Goal: Transaction & Acquisition: Purchase product/service

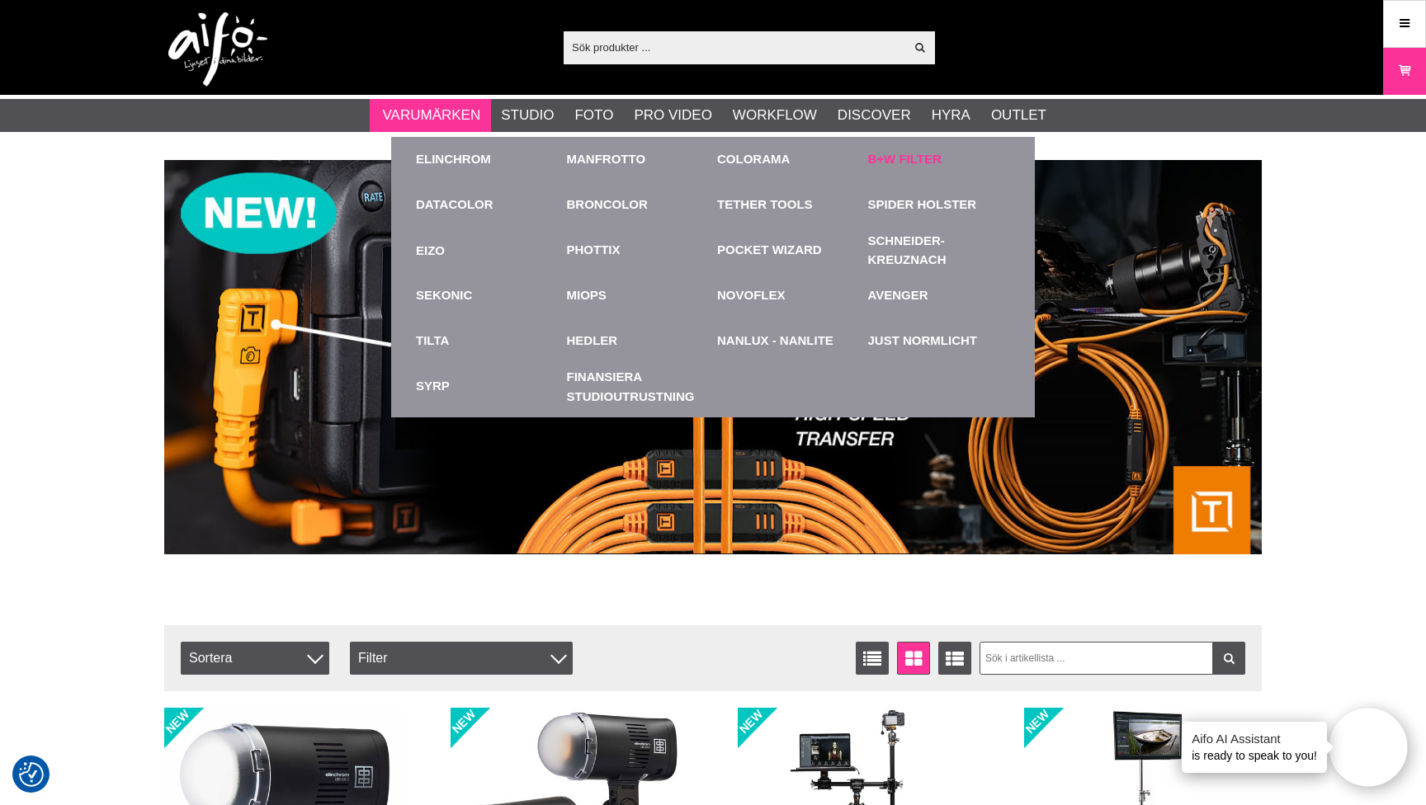
click at [913, 164] on link "B+W Filter" at bounding box center [904, 159] width 73 height 19
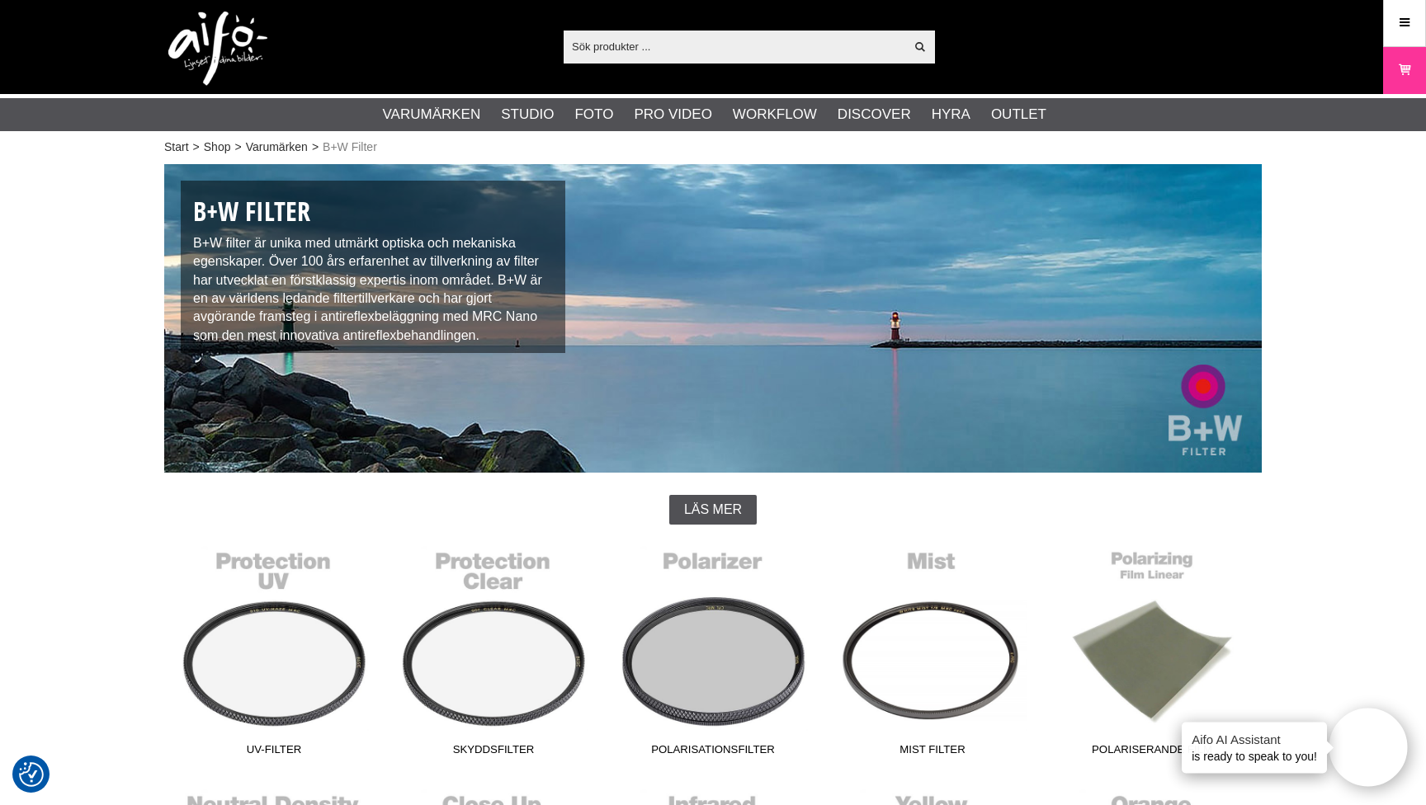
scroll to position [390, 0]
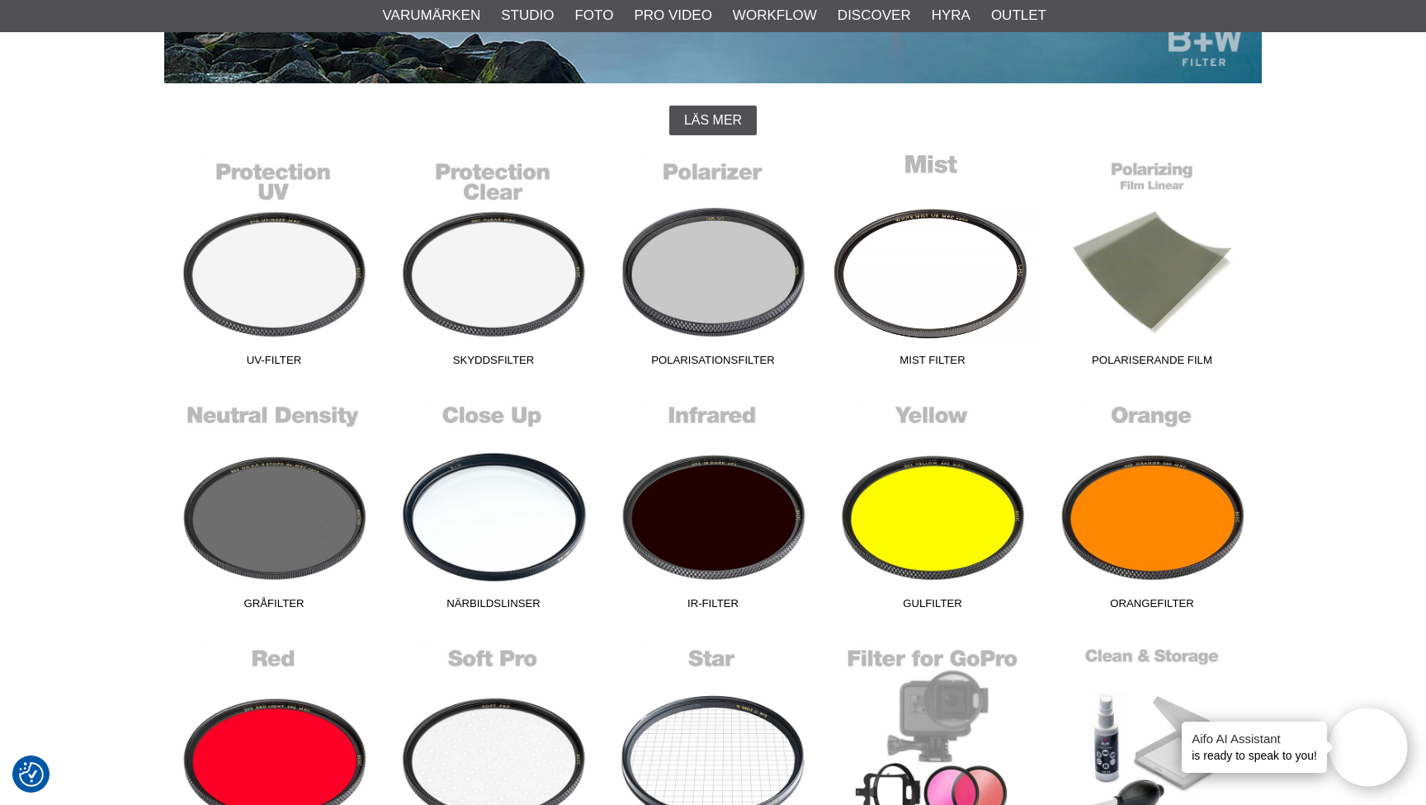
click at [887, 288] on link "Mist Filter" at bounding box center [932, 263] width 219 height 223
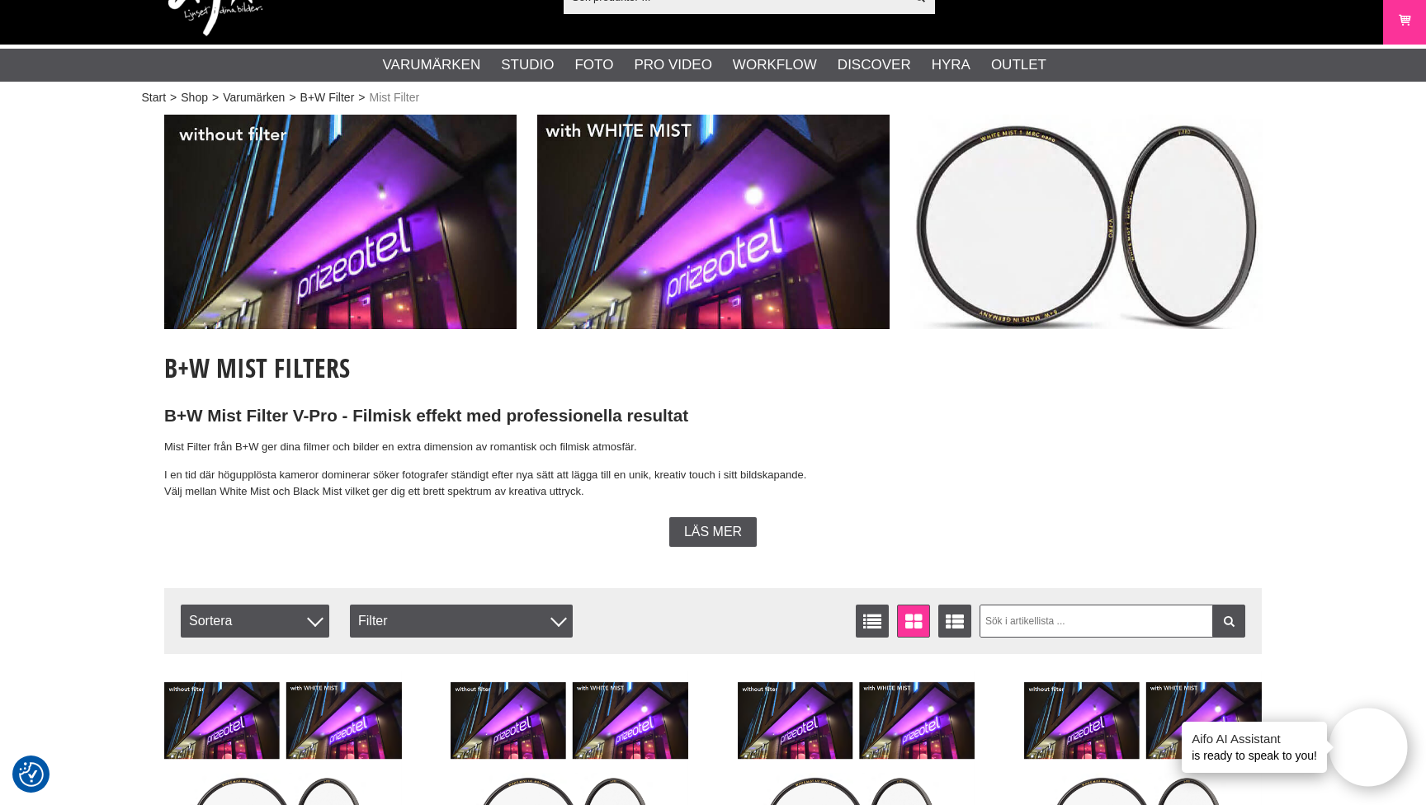
scroll to position [83, 0]
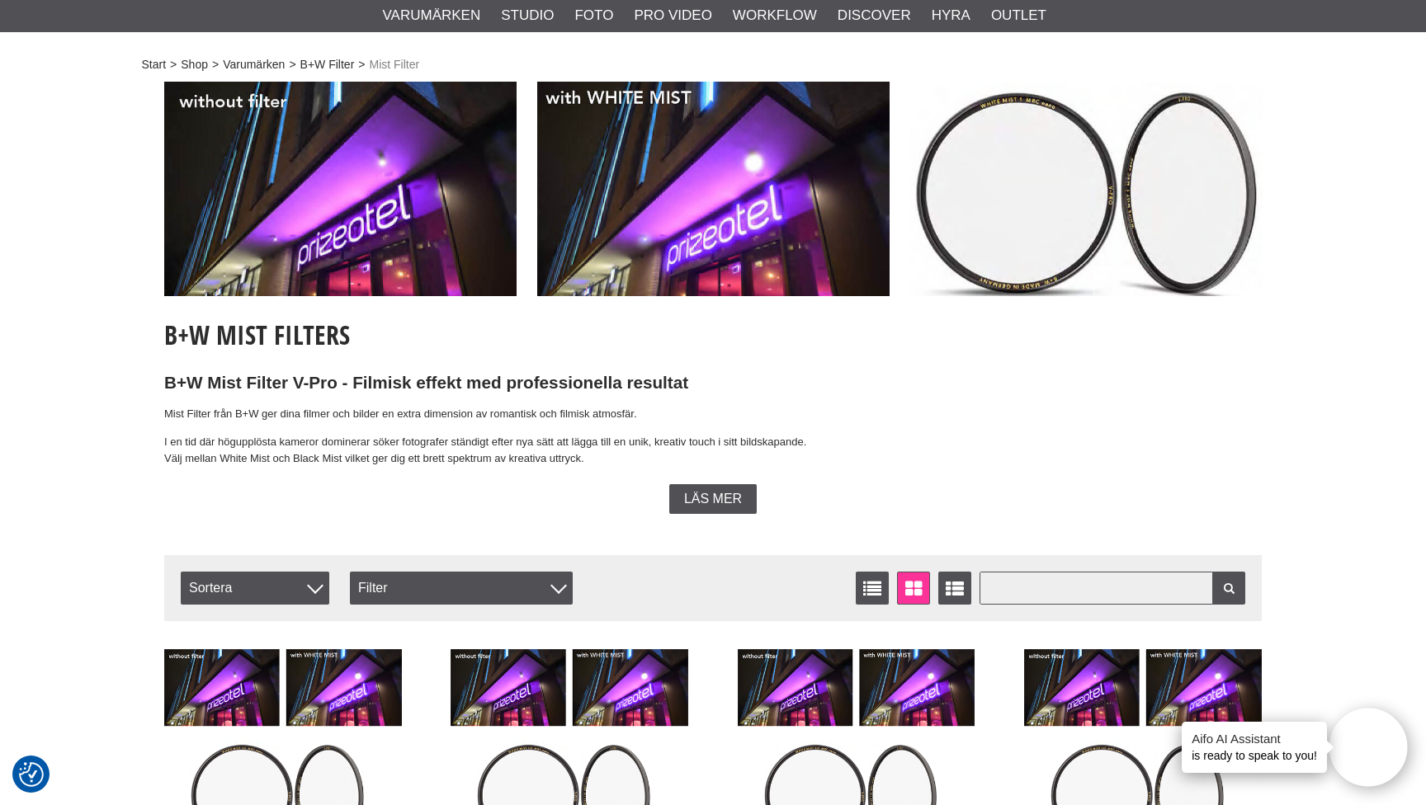
click at [1030, 581] on input "text" at bounding box center [1112, 588] width 266 height 33
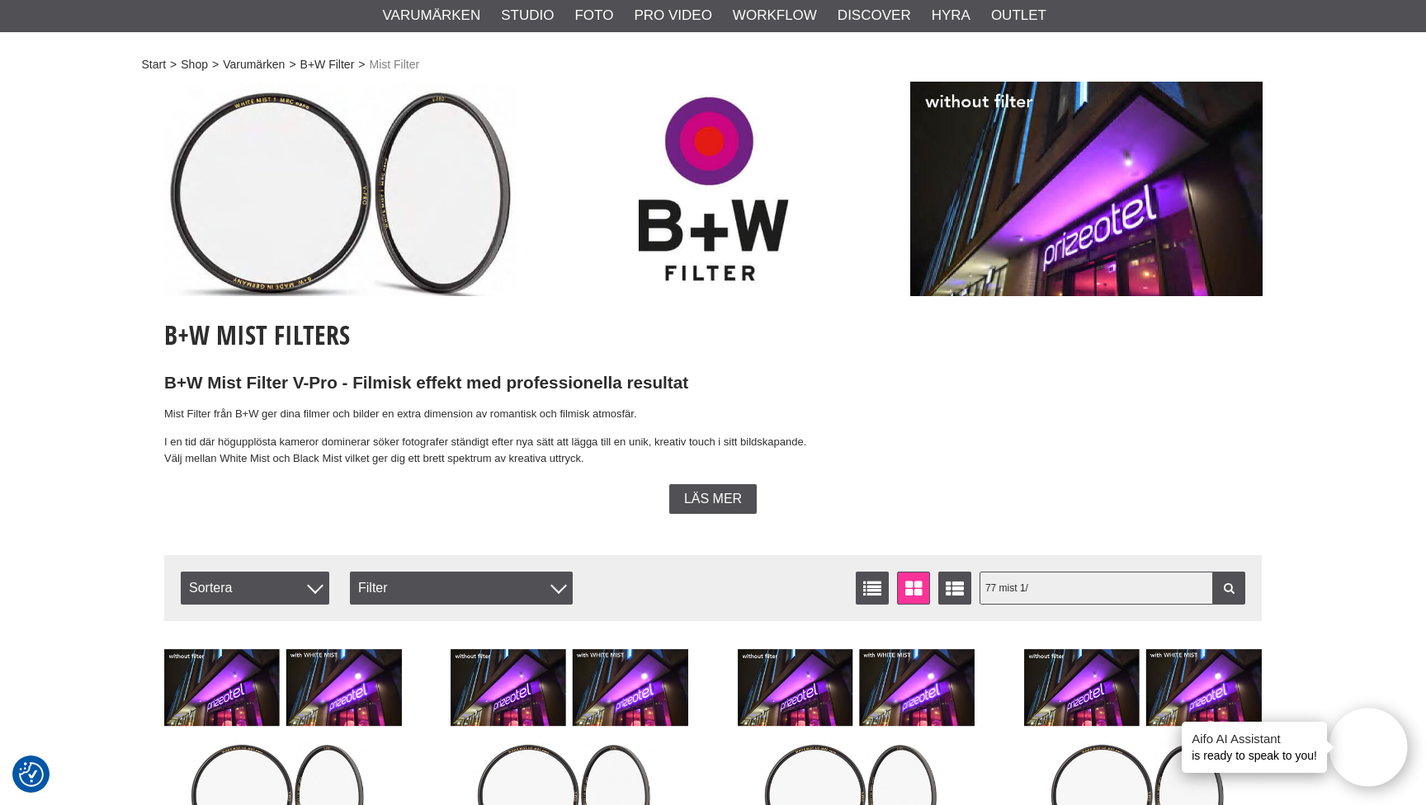
type input "77 mist 1/8"
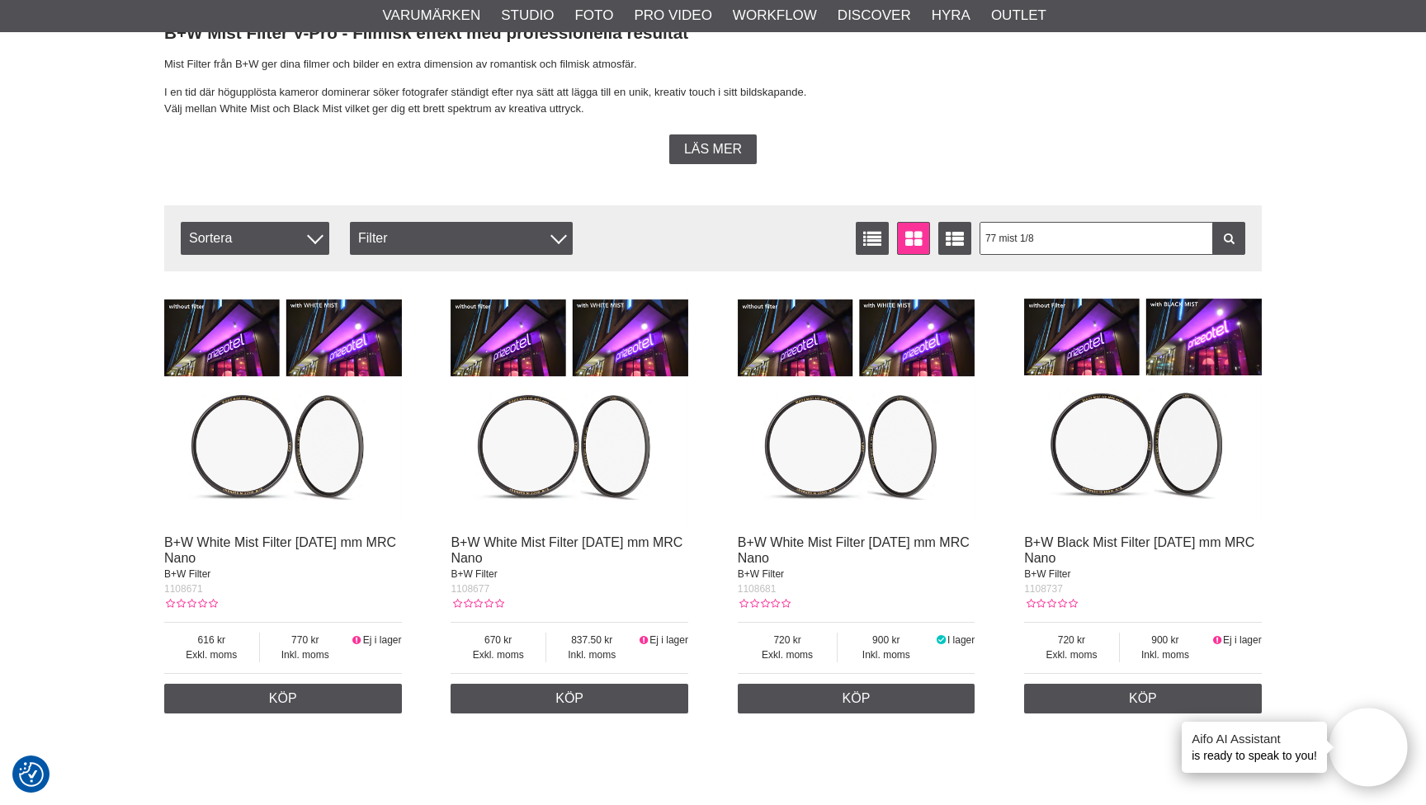
scroll to position [445, 0]
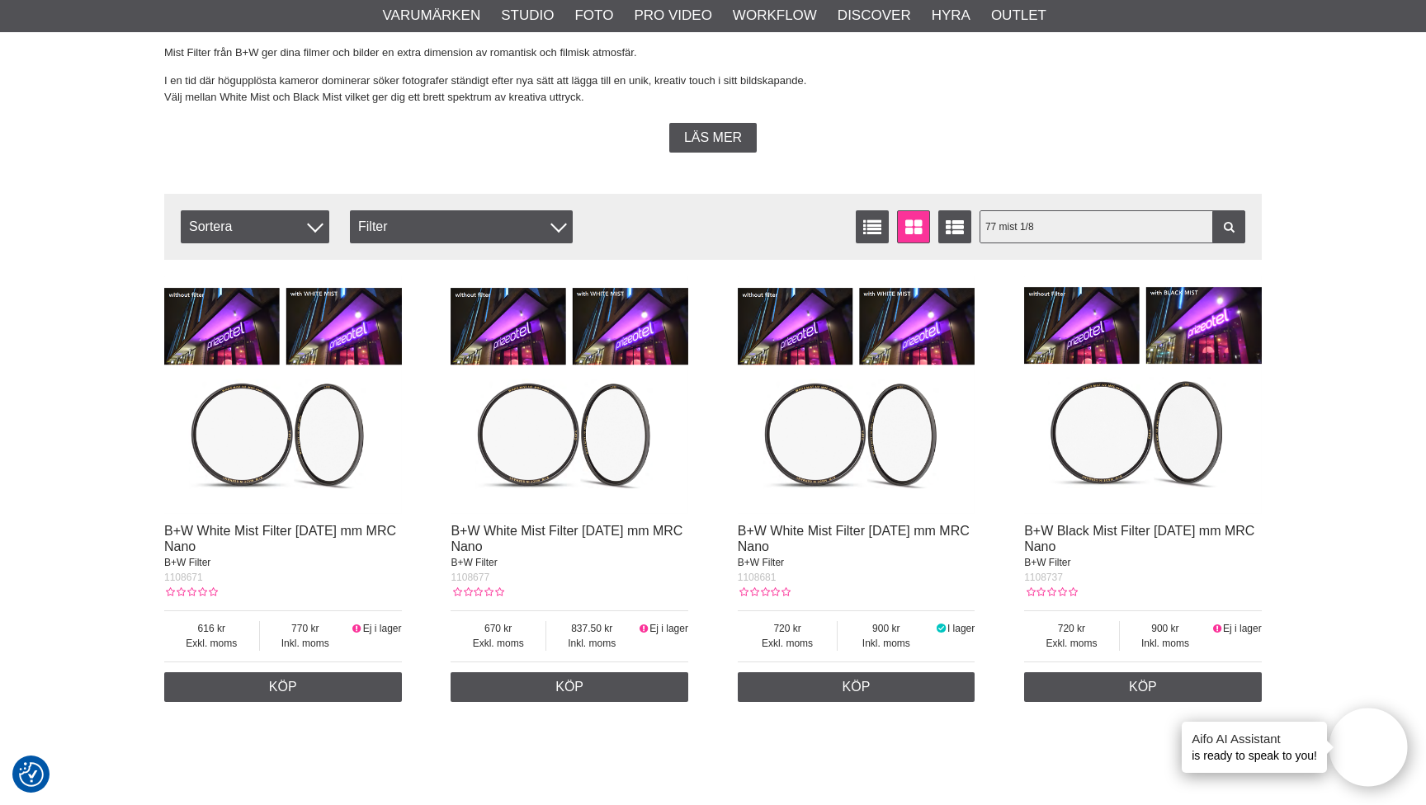
drag, startPoint x: 997, startPoint y: 224, endPoint x: 999, endPoint y: 263, distance: 39.6
click at [997, 224] on input "77 mist 1/8" at bounding box center [1112, 226] width 266 height 33
type input "77 black mist 1/8"
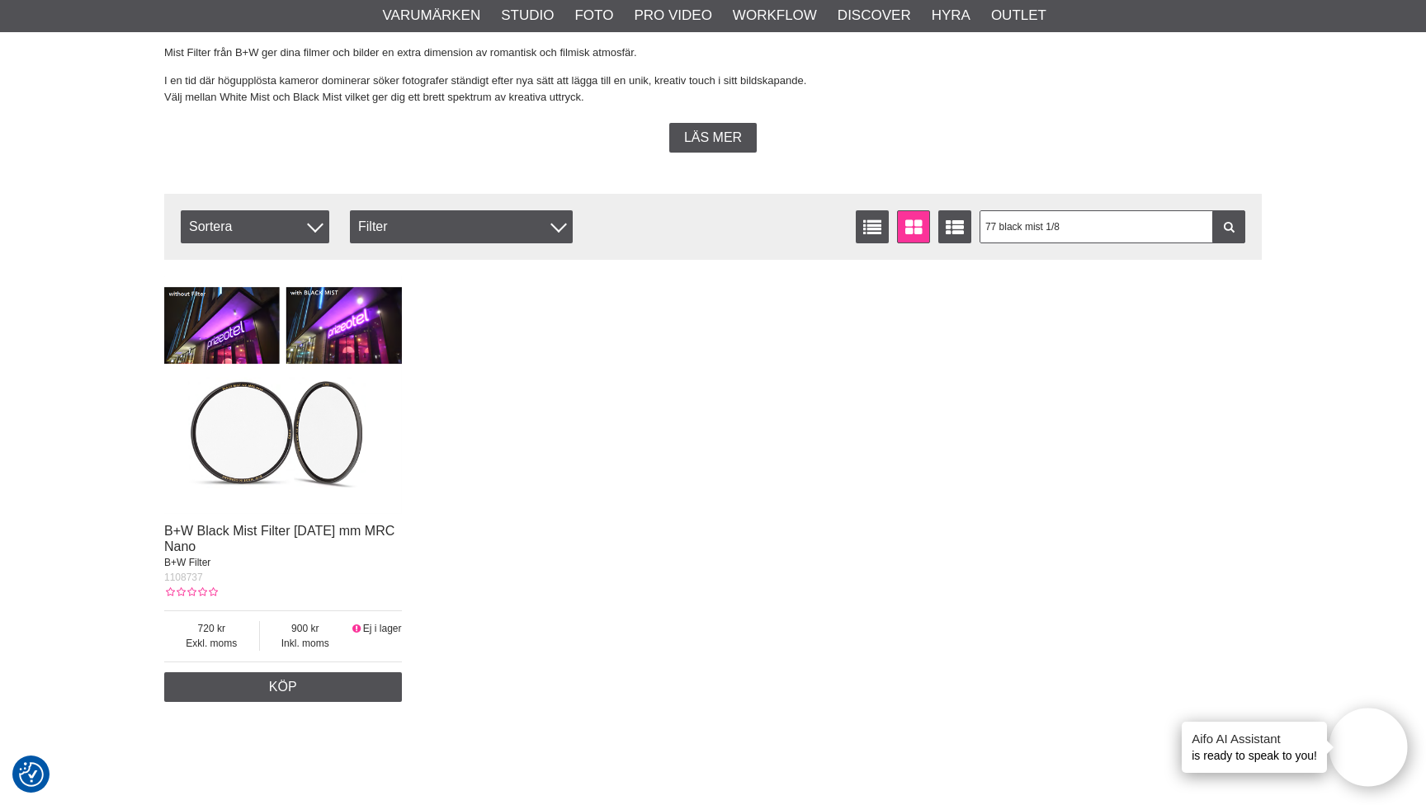
drag, startPoint x: 158, startPoint y: 525, endPoint x: 385, endPoint y: 547, distance: 228.8
click at [385, 547] on section "B+W Mist Filters B+W Mist Filter V-Pro - Filmisk effekt med professionella resu…" at bounding box center [713, 215] width 1122 height 990
copy link "B+W Black Mist Filter 1/8, 77 mm MRC Nano"
drag, startPoint x: 995, startPoint y: 219, endPoint x: 970, endPoint y: 223, distance: 25.0
click at [970, 223] on div "Antal artiklar 1 77 black mist 1/8 Listvisning Fönstervisning Utökad listvisnin…" at bounding box center [713, 226] width 1064 height 33
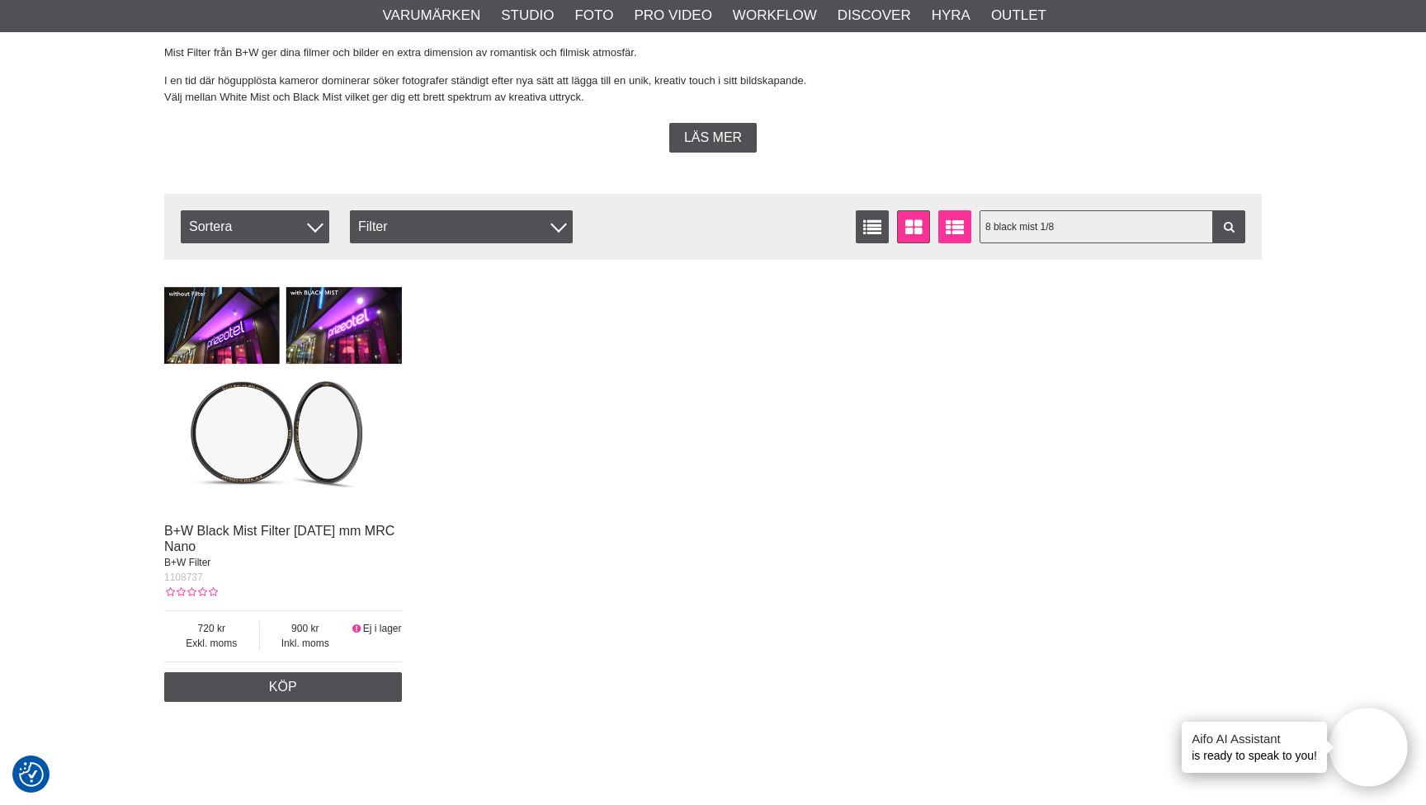
type input "82 black mist 1/8"
click at [299, 462] on img at bounding box center [283, 395] width 238 height 238
